Goal: Find specific page/section: Find specific page/section

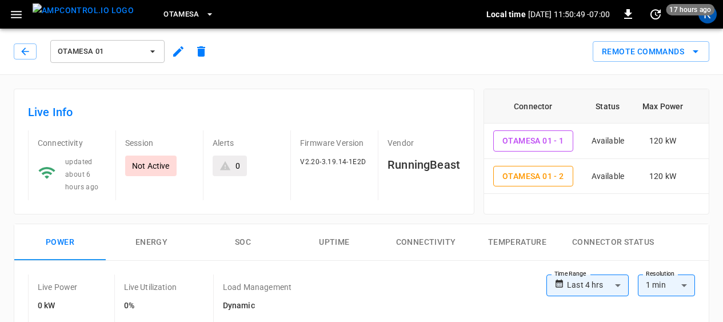
scroll to position [291, 0]
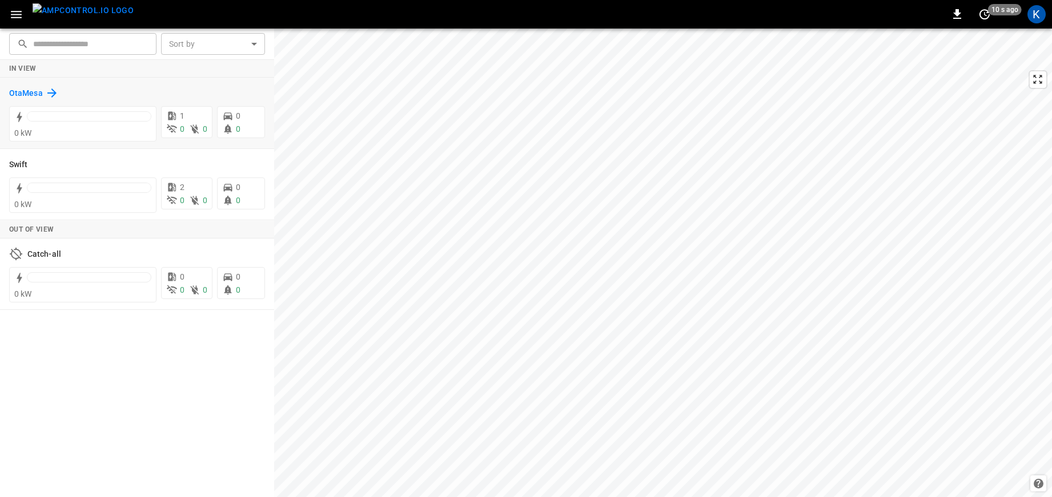
click at [27, 90] on h6 "OtaMesa" at bounding box center [26, 93] width 34 height 13
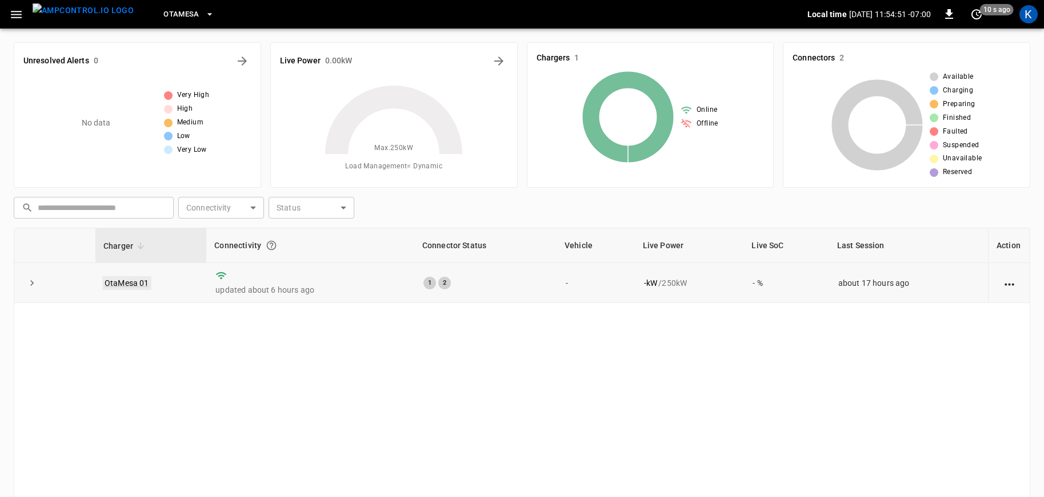
click at [128, 282] on link "OtaMesa 01" at bounding box center [126, 283] width 49 height 14
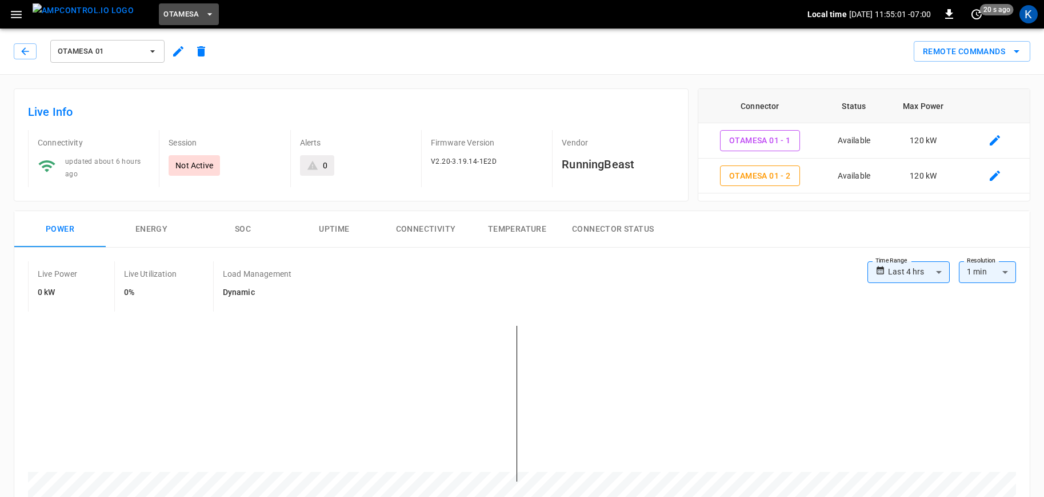
click at [163, 14] on span "OtaMesa" at bounding box center [181, 14] width 36 height 13
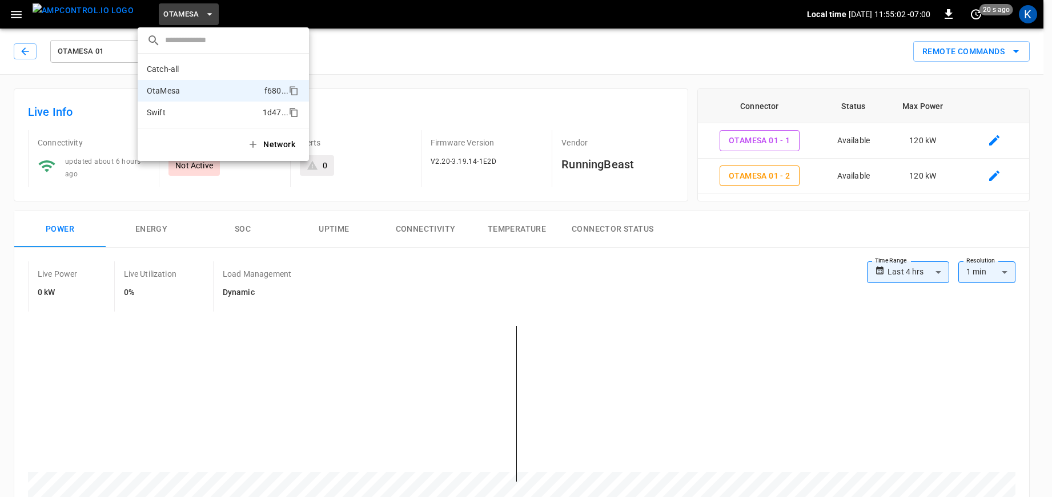
click at [165, 112] on p "Swift" at bounding box center [202, 112] width 111 height 11
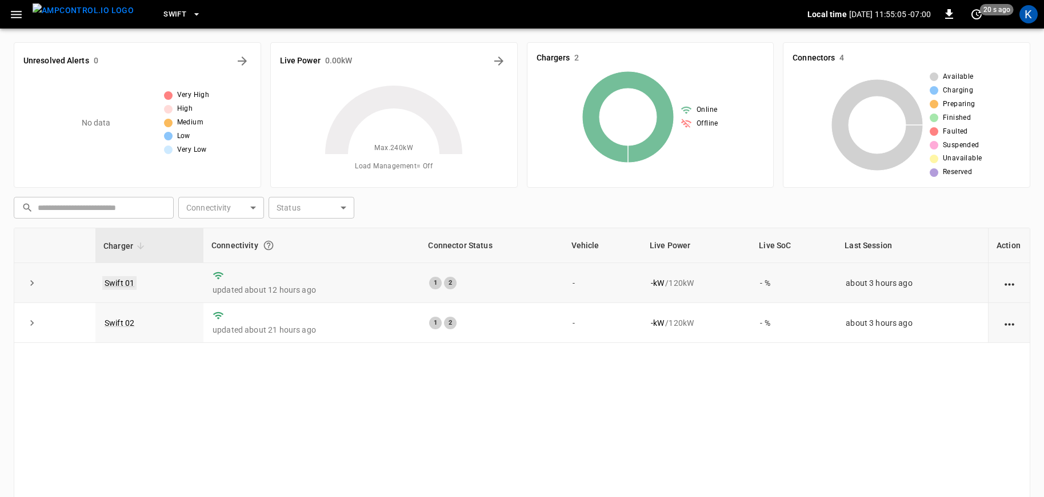
click at [119, 283] on link "Swift 01" at bounding box center [119, 283] width 34 height 14
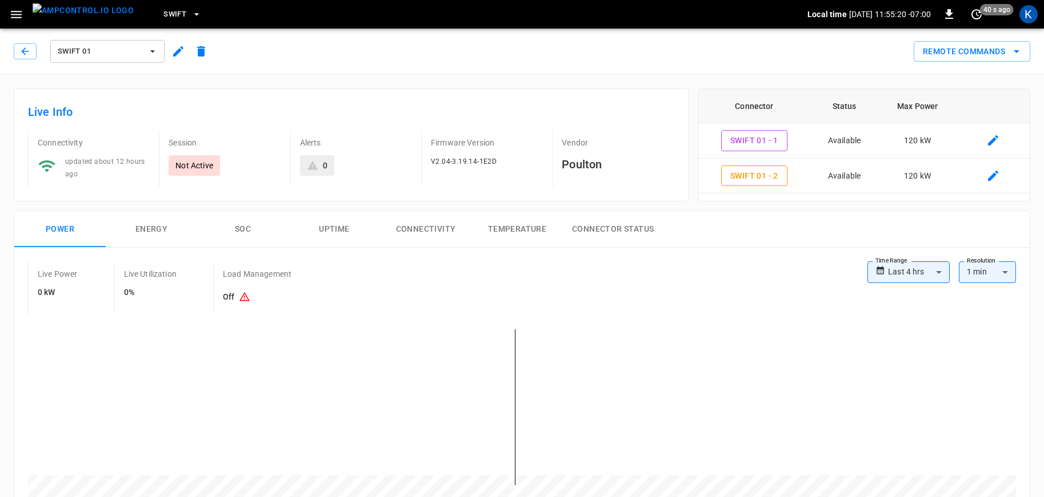
click at [102, 53] on span "Swift 01" at bounding box center [100, 51] width 85 height 13
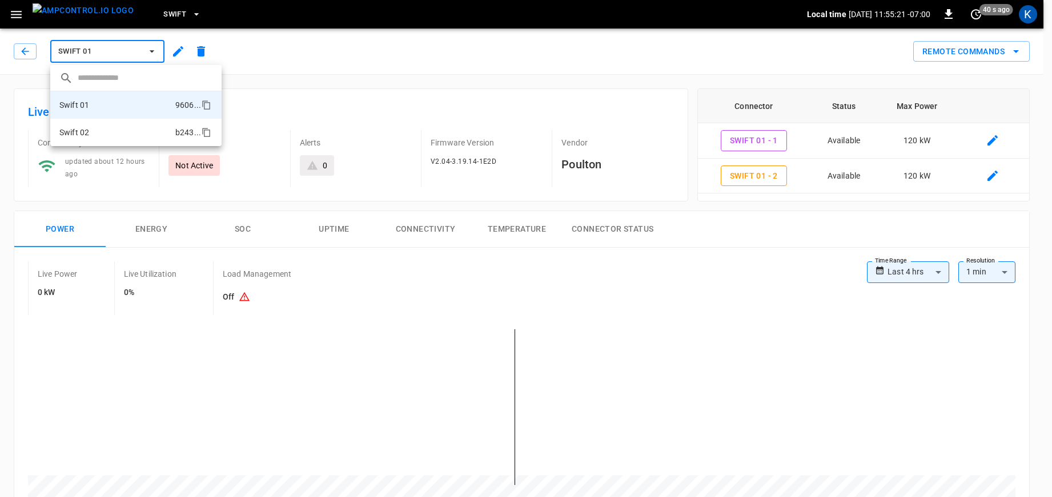
click at [89, 130] on p "Swift 02" at bounding box center [74, 132] width 30 height 11
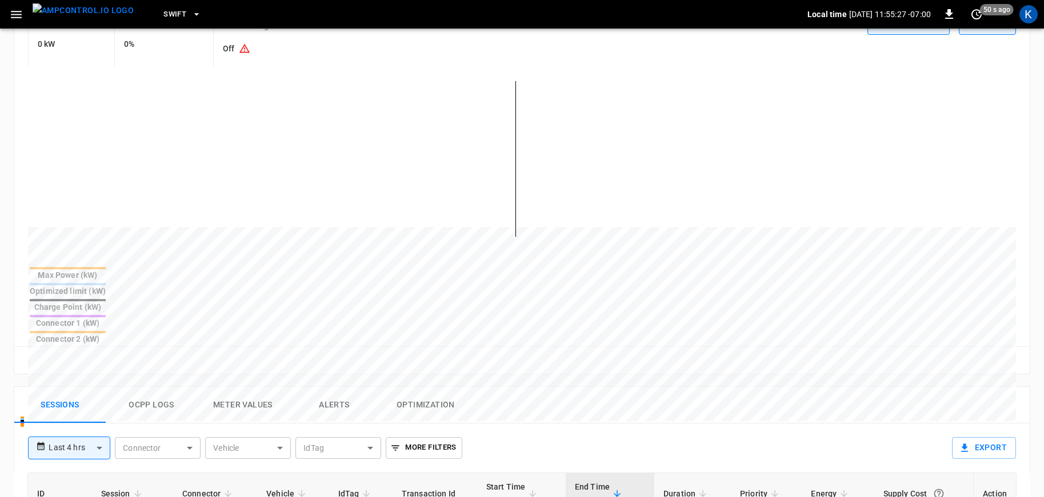
scroll to position [200, 0]
